Goal: Navigation & Orientation: Find specific page/section

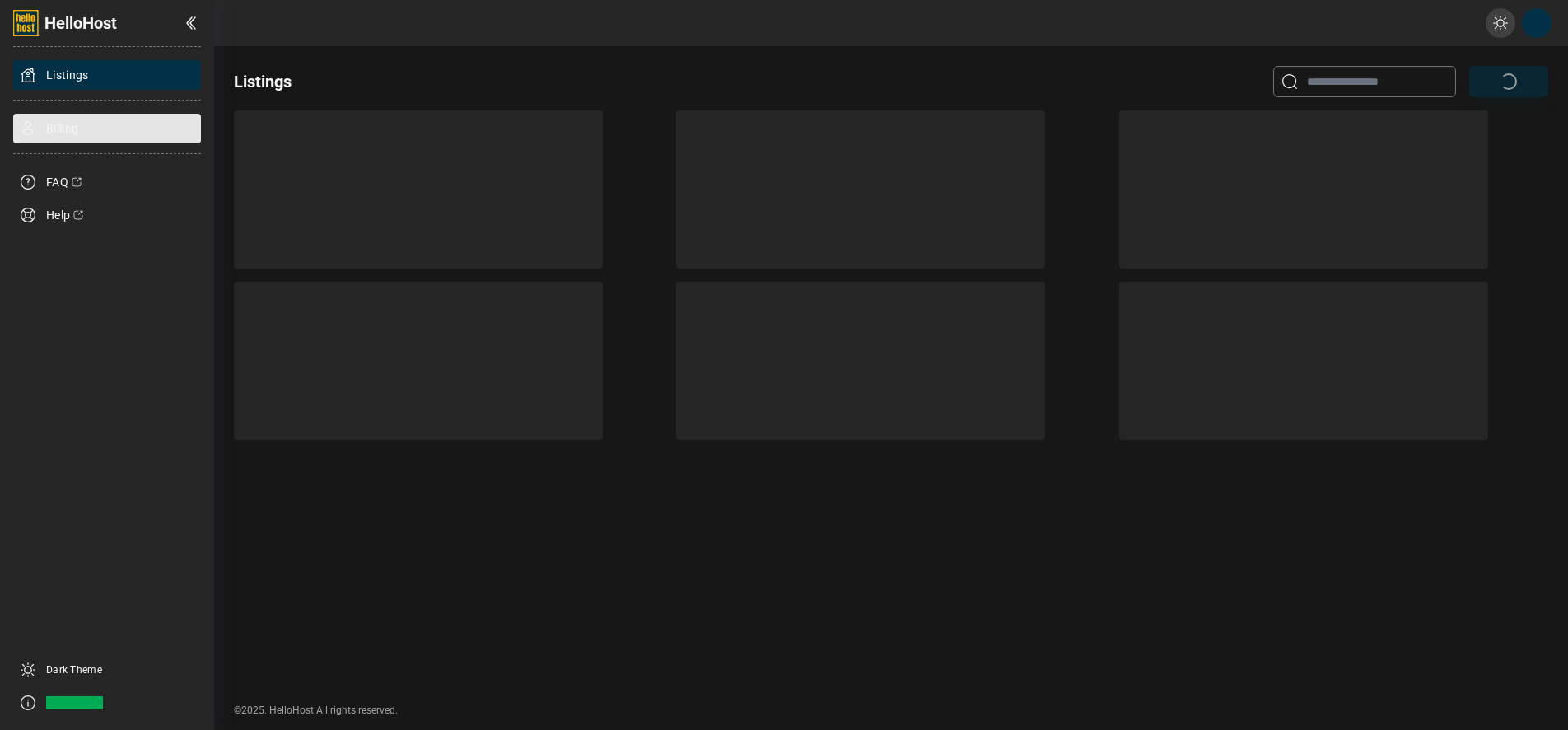
click at [85, 123] on div "Billing" at bounding box center [106, 129] width 187 height 29
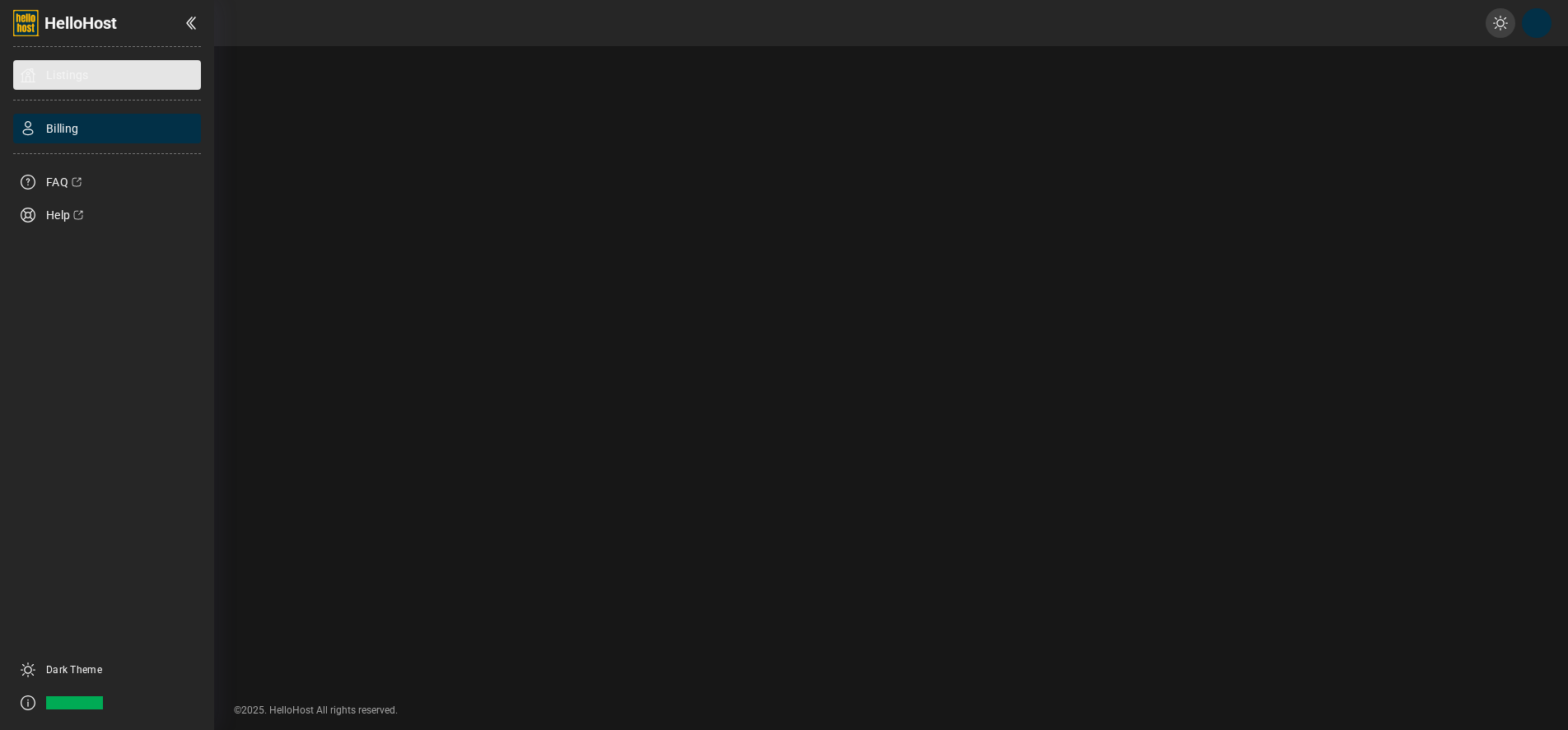
click at [74, 74] on span "Listings" at bounding box center [67, 74] width 43 height 16
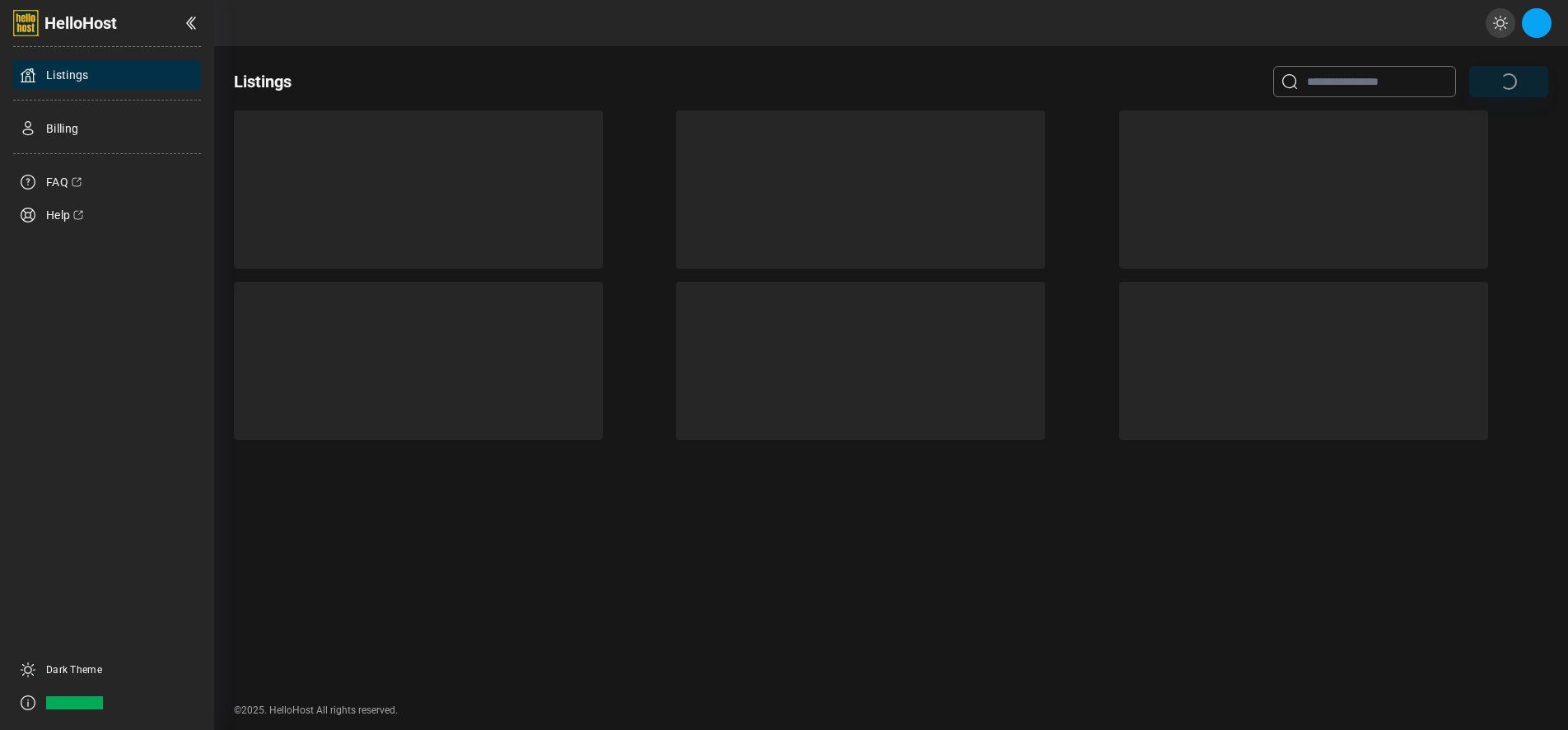
click at [1537, 23] on button "Open profile menu" at bounding box center [1537, 23] width 29 height 29
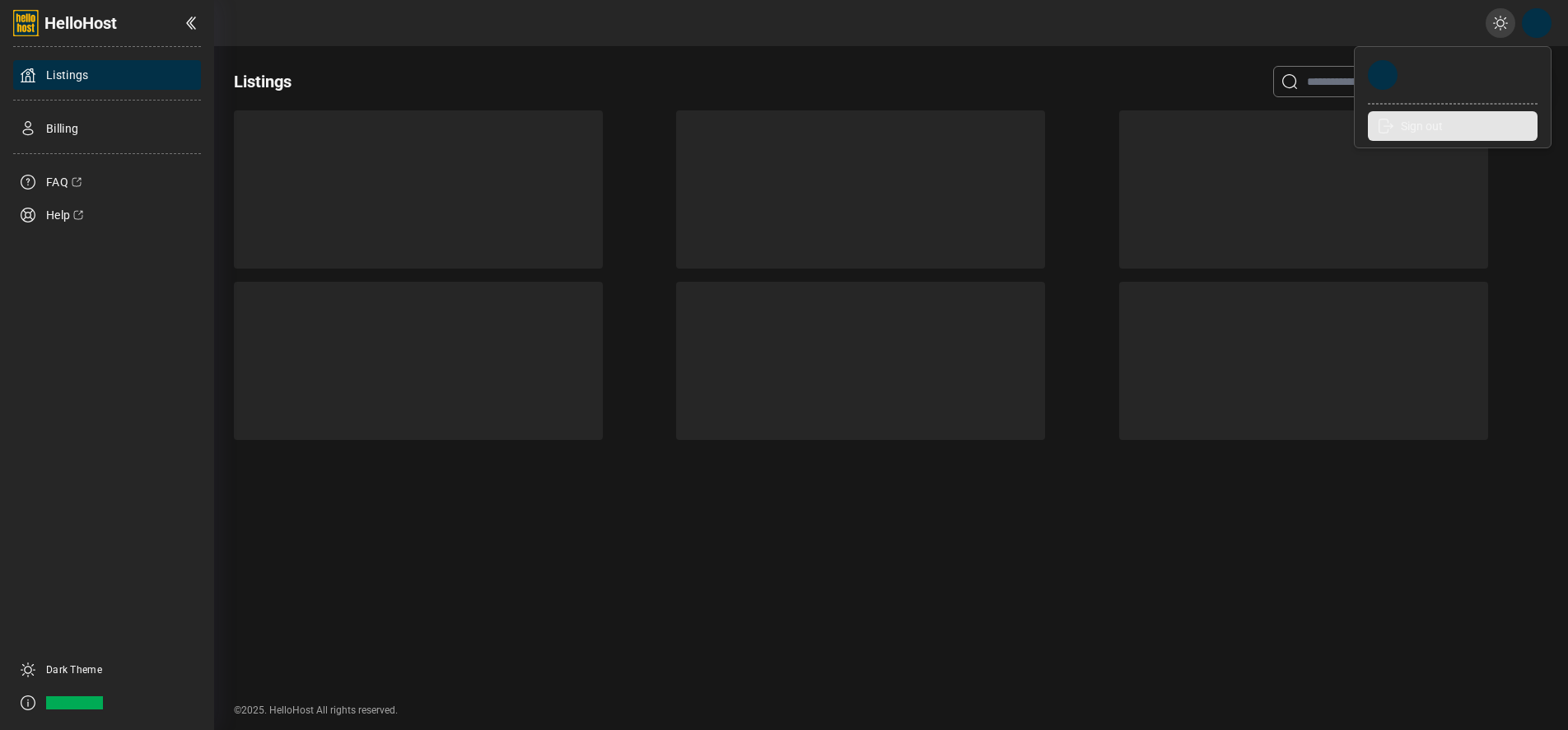
click at [1438, 128] on li "Sign out" at bounding box center [1453, 126] width 169 height 29
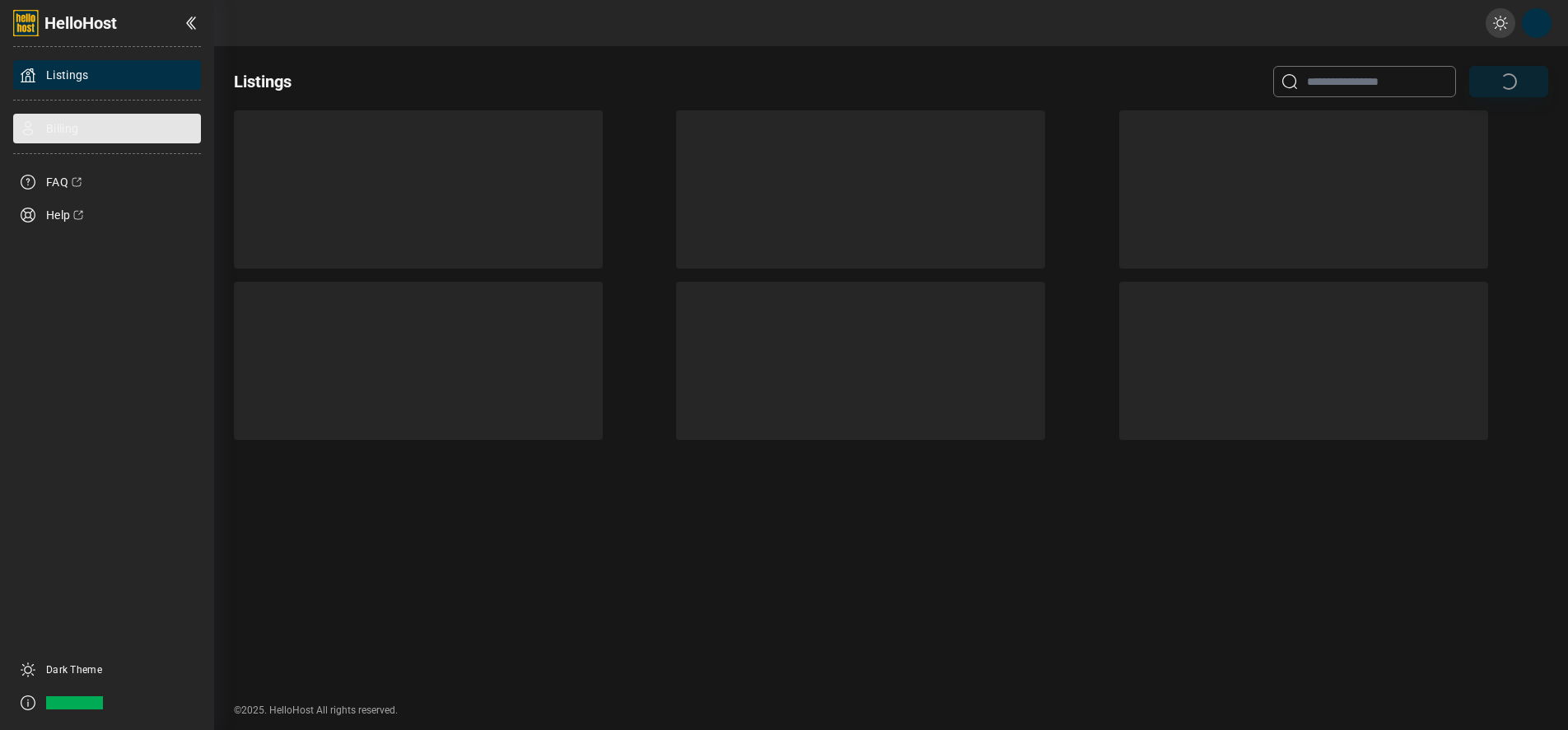
click at [83, 126] on div "Billing" at bounding box center [106, 129] width 187 height 29
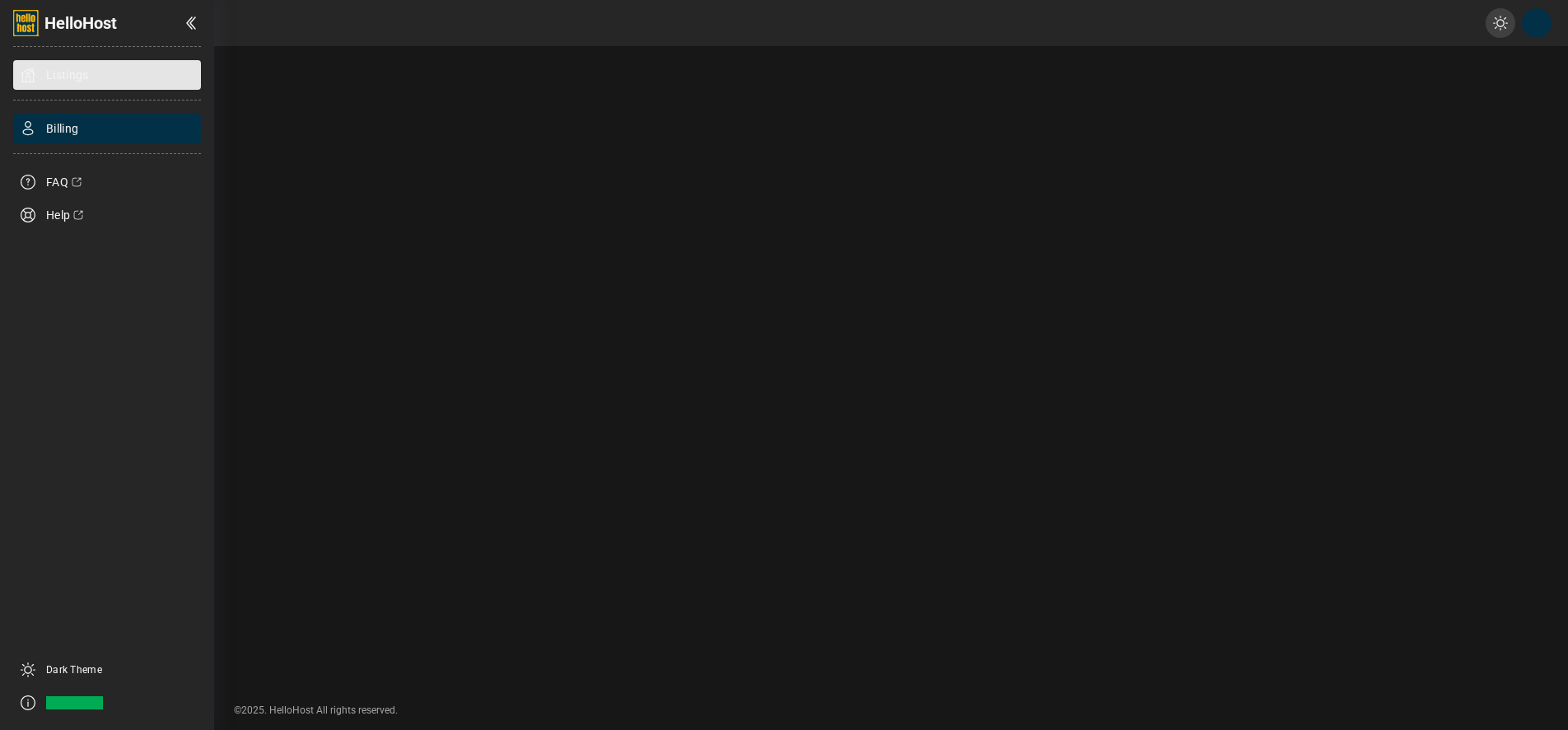
click at [102, 71] on div "Listings" at bounding box center [106, 75] width 187 height 29
